Goal: Navigation & Orientation: Find specific page/section

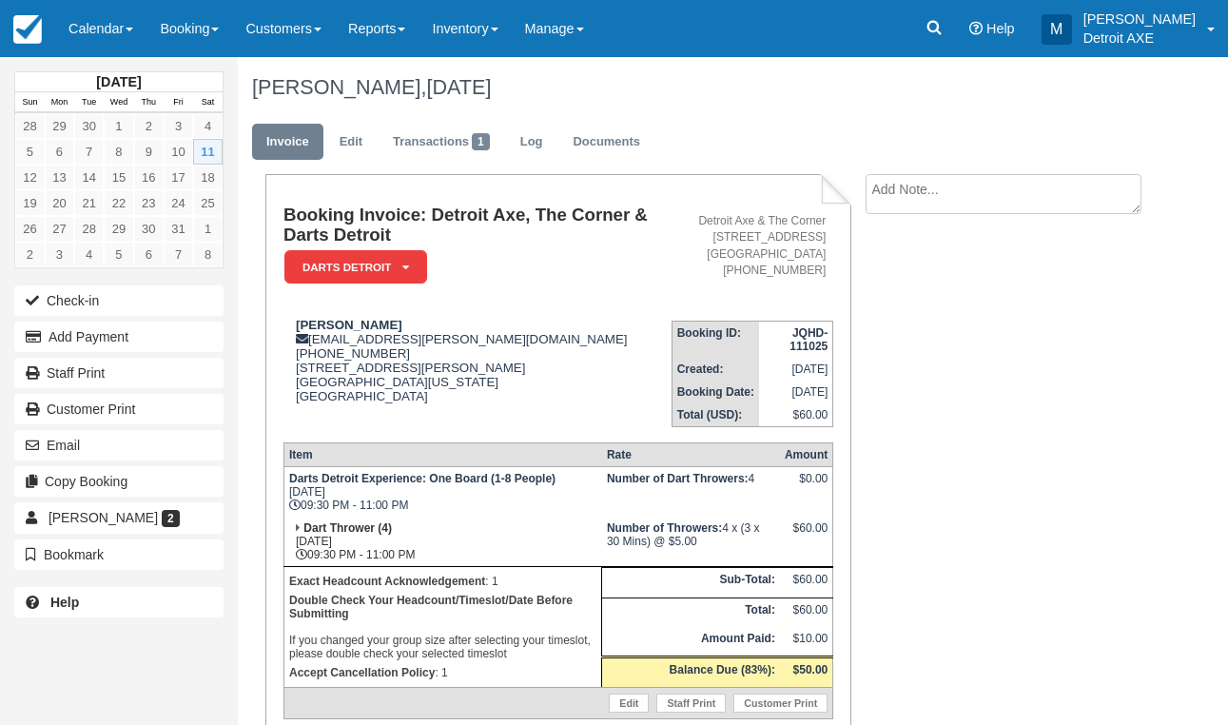
click at [114, 21] on link "Calendar" at bounding box center [100, 28] width 91 height 57
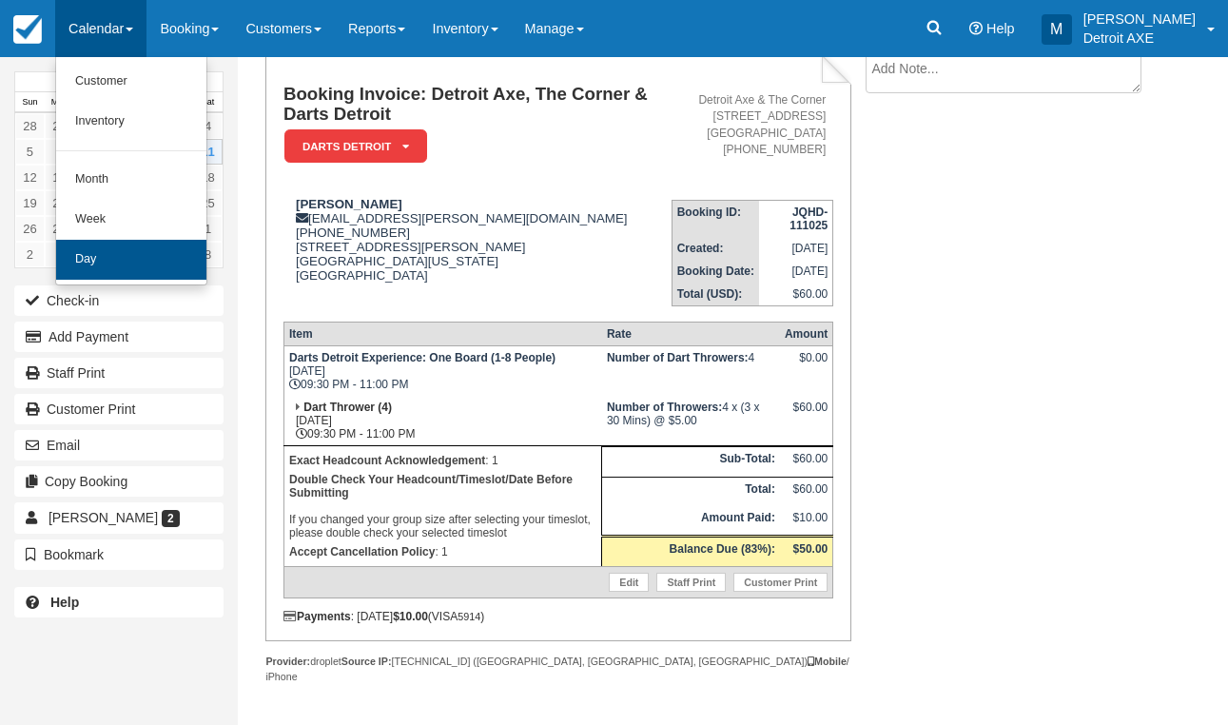
click at [117, 262] on link "Day" at bounding box center [131, 260] width 150 height 40
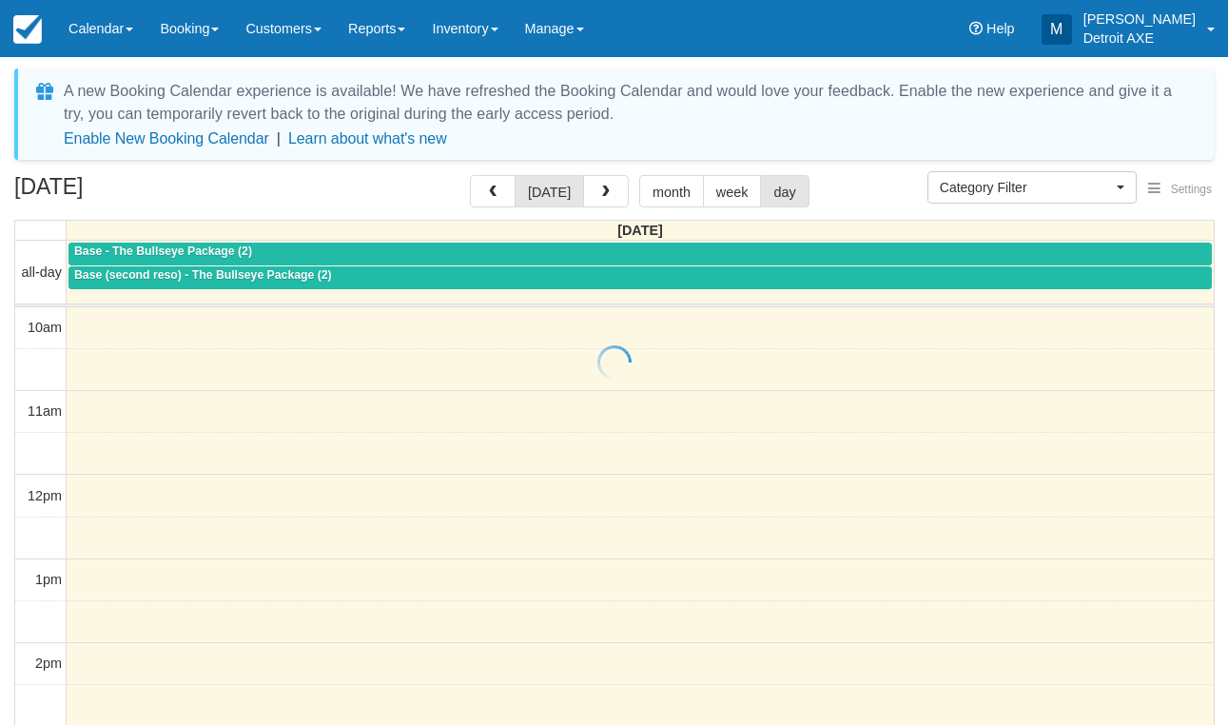
select select
click at [590, 188] on button "button" at bounding box center [606, 191] width 46 height 32
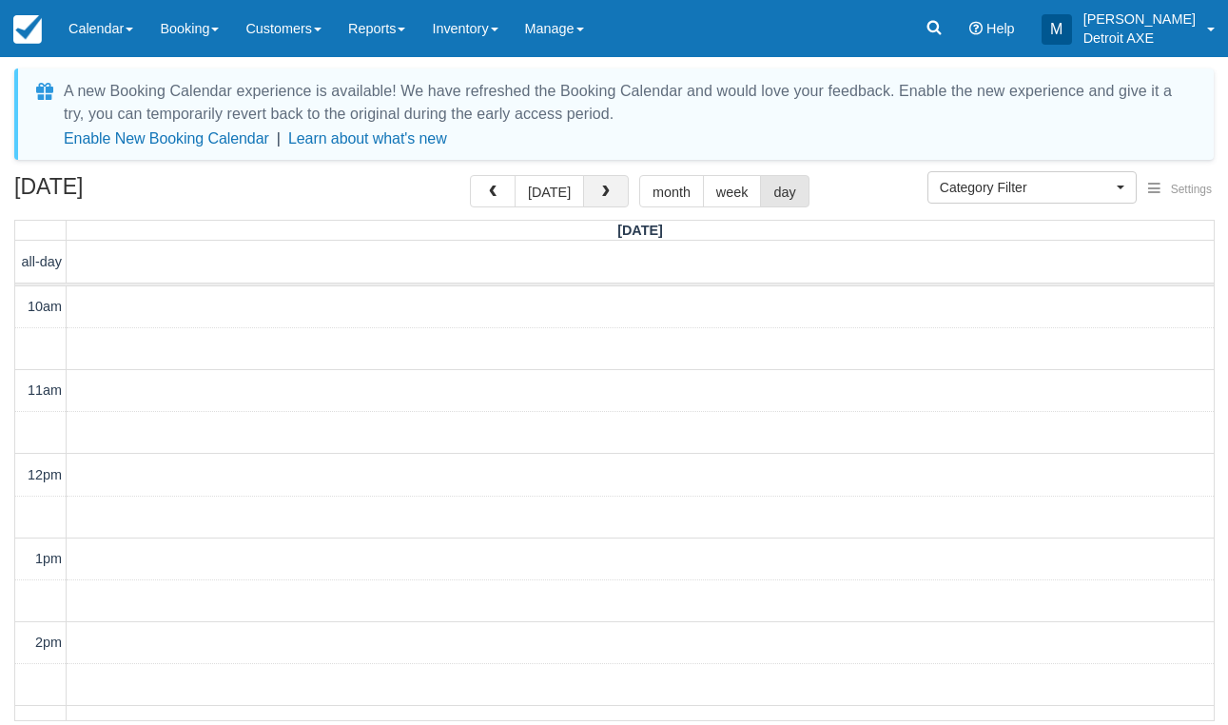
click at [590, 188] on button "button" at bounding box center [606, 191] width 46 height 32
drag, startPoint x: 715, startPoint y: 37, endPoint x: 605, endPoint y: 188, distance: 187.2
click at [605, 188] on span "button" at bounding box center [605, 191] width 13 height 13
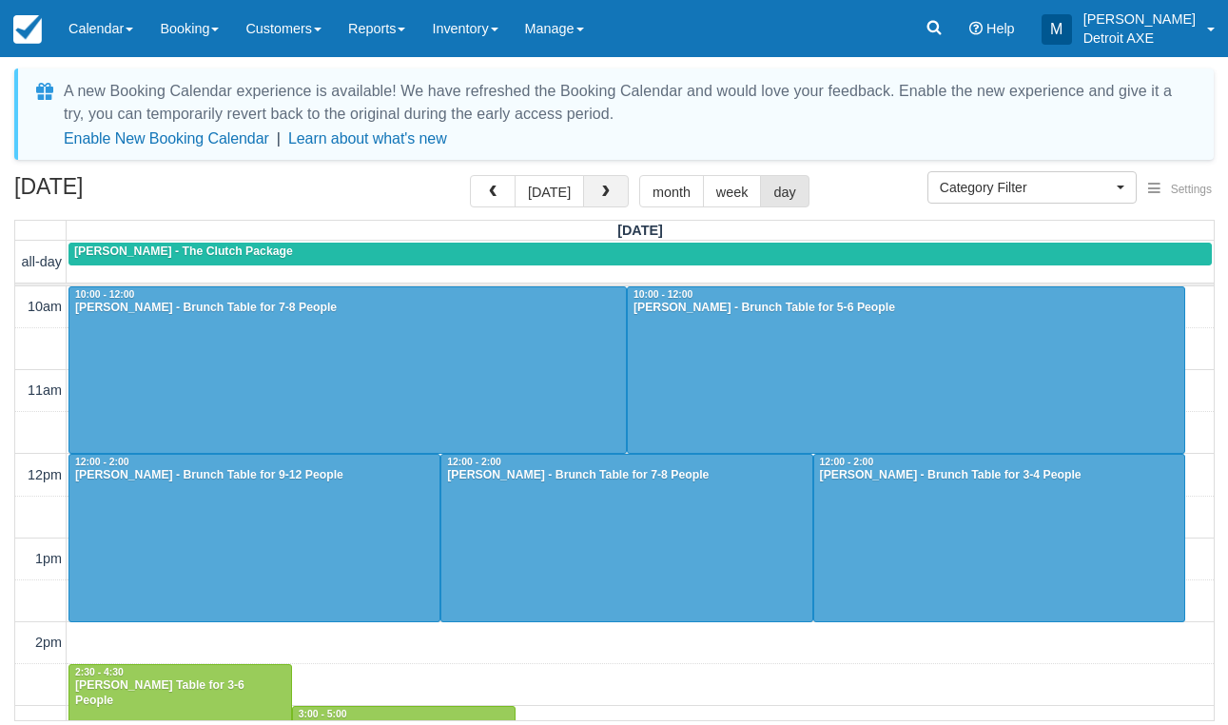
click at [605, 188] on span "button" at bounding box center [605, 191] width 13 height 13
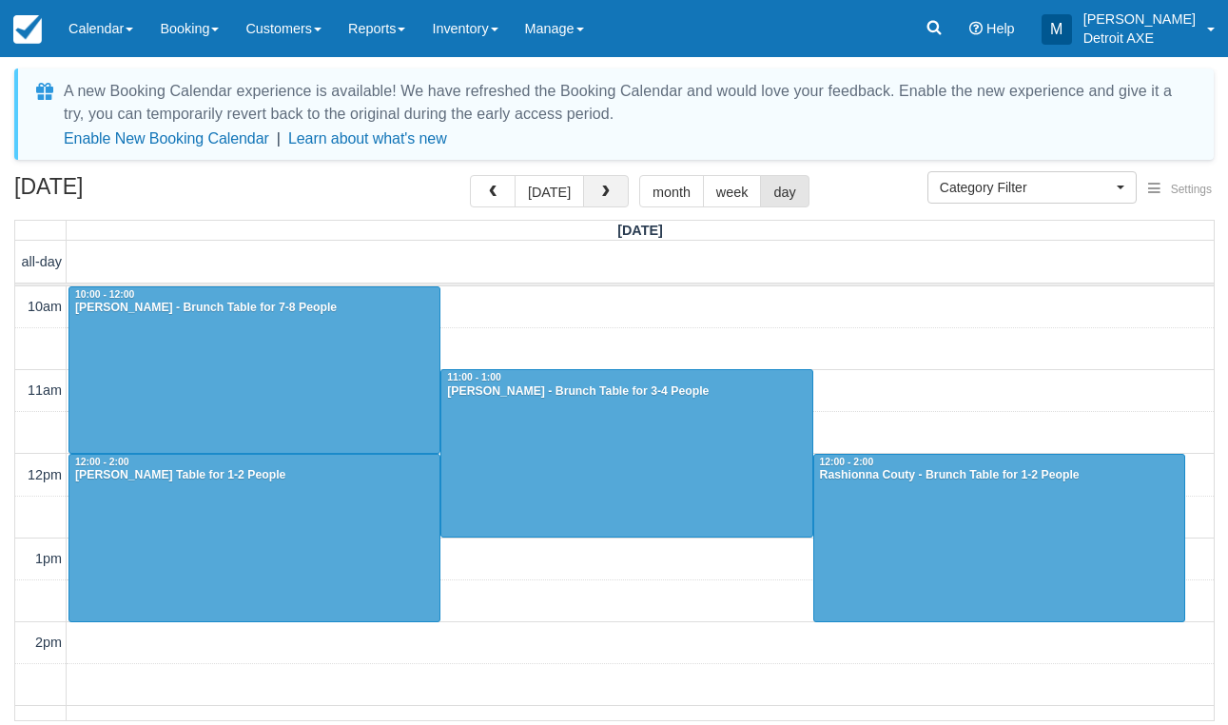
click at [605, 188] on span "button" at bounding box center [605, 191] width 13 height 13
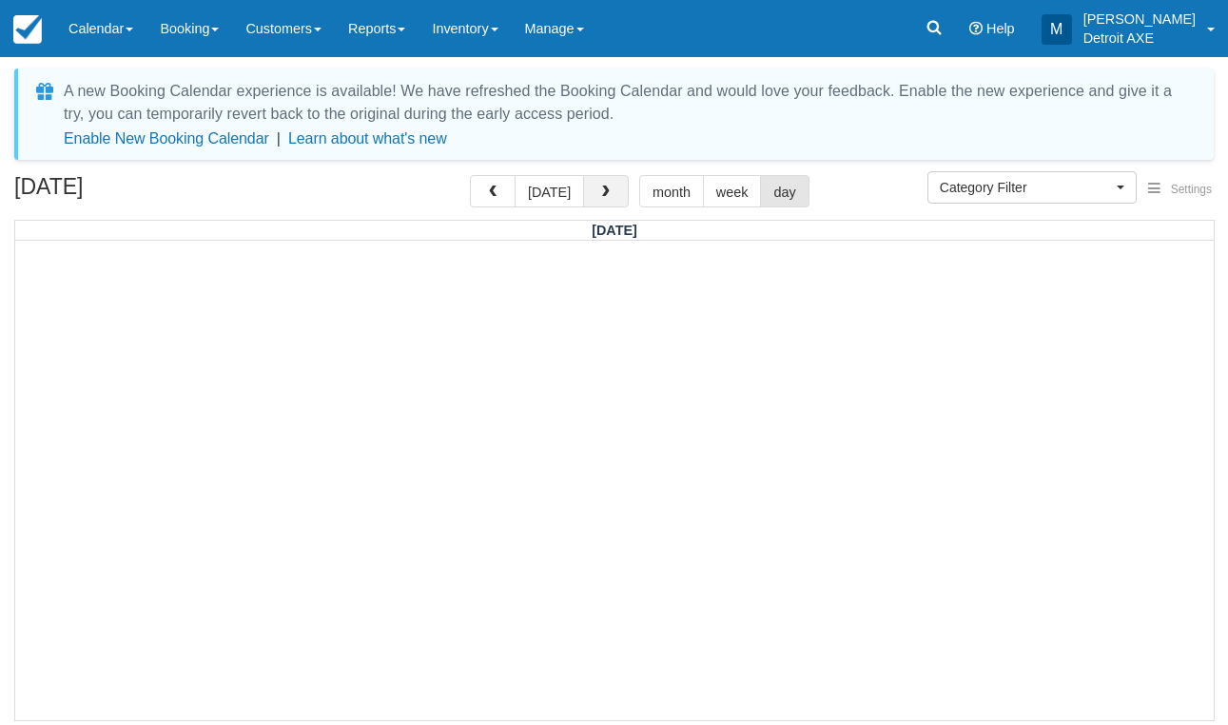
click at [609, 195] on button "button" at bounding box center [606, 191] width 46 height 32
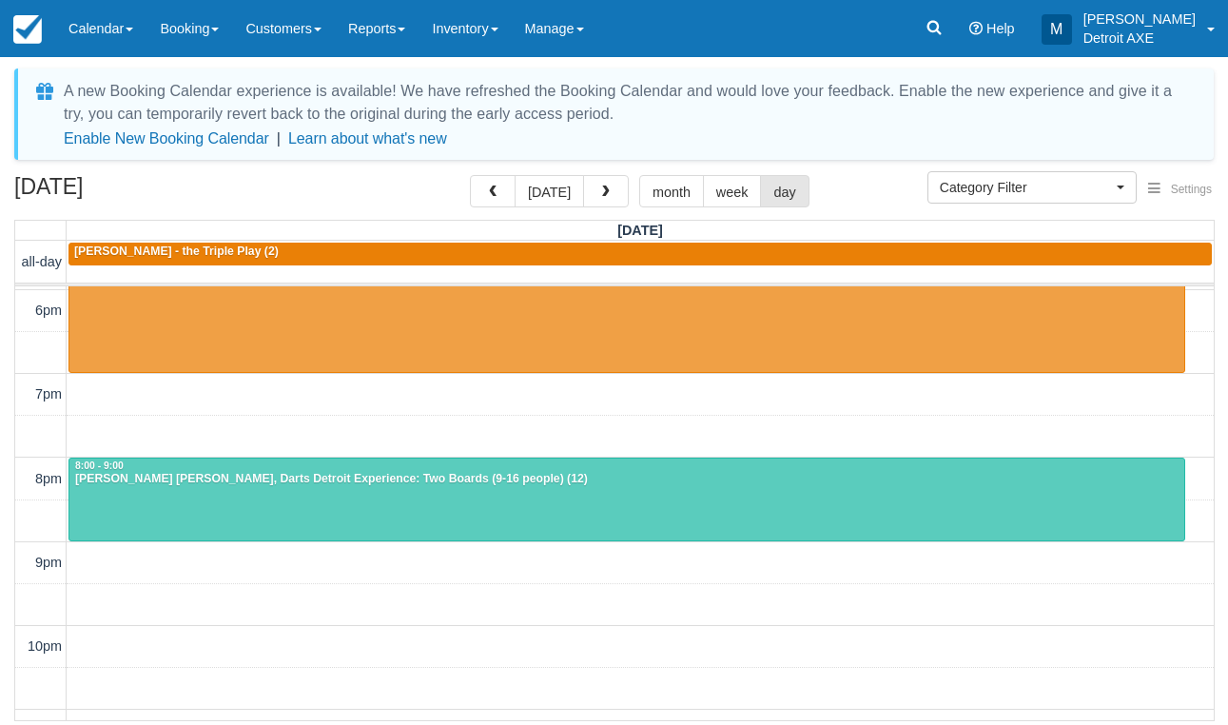
scroll to position [668, 0]
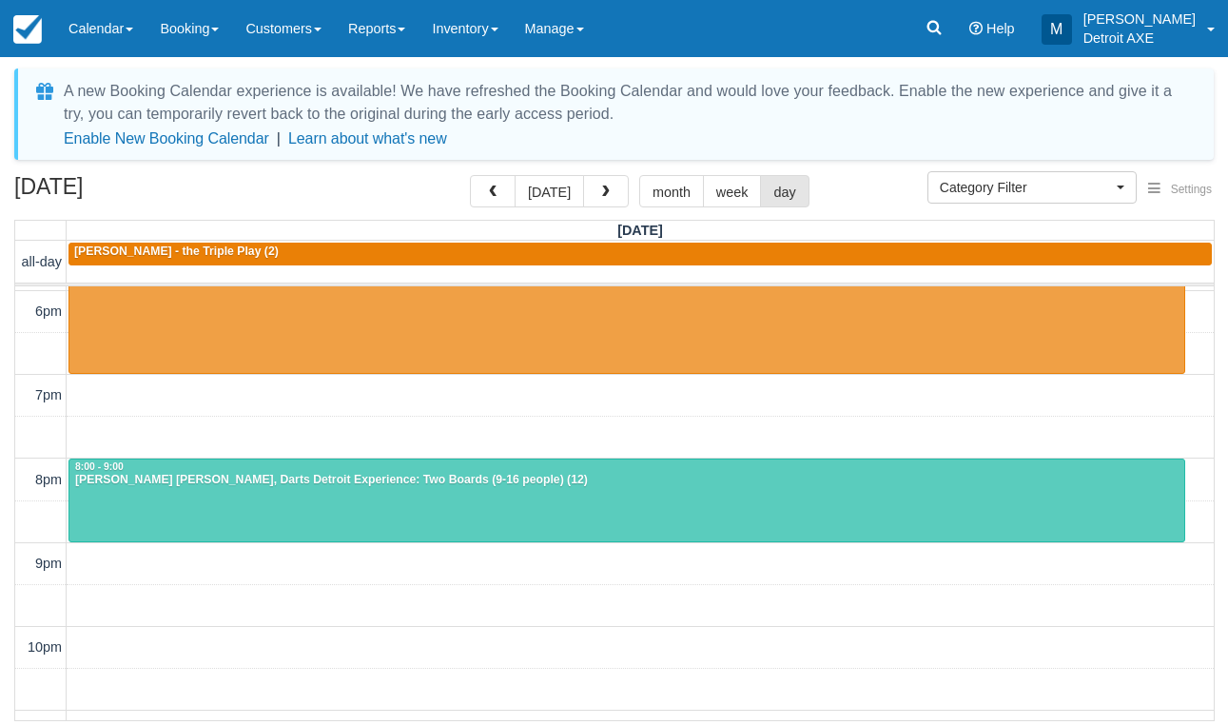
click at [806, 2] on div "Menu Calendar Customer Inventory Month Week Day Booking Daily Manifest Daily Li…" at bounding box center [614, 28] width 1228 height 57
